Goal: Use online tool/utility

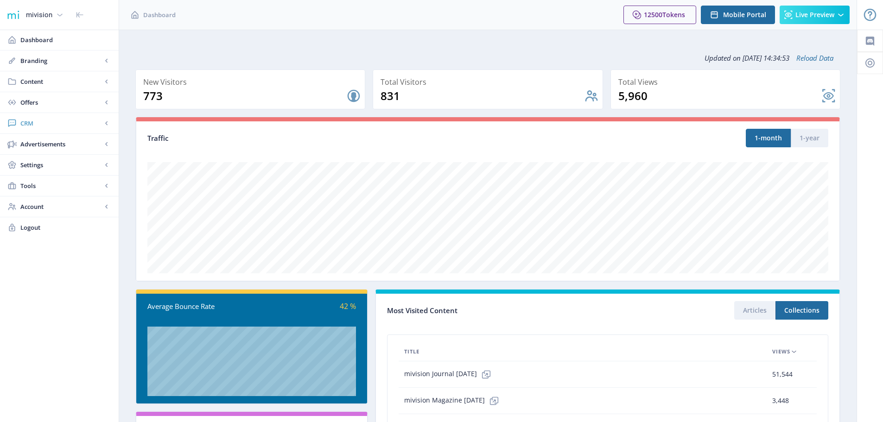
click at [32, 121] on span "CRM" at bounding box center [61, 123] width 82 height 9
click at [35, 146] on span "Readers" at bounding box center [70, 143] width 80 height 9
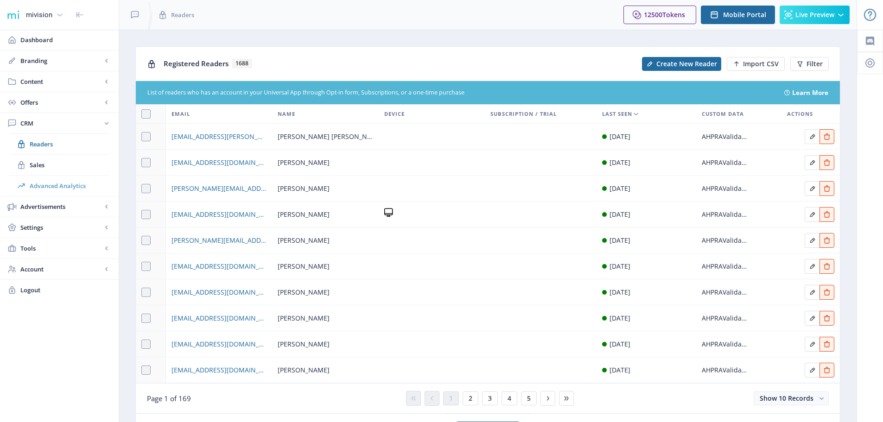
click at [60, 189] on span "Advanced Analytics" at bounding box center [70, 185] width 80 height 9
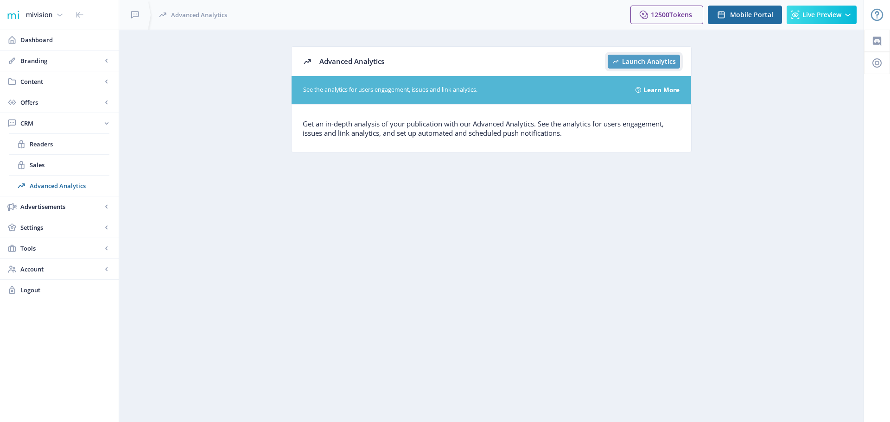
click at [651, 62] on span "Launch Analytics" at bounding box center [649, 61] width 54 height 7
